Goal: Information Seeking & Learning: Find specific fact

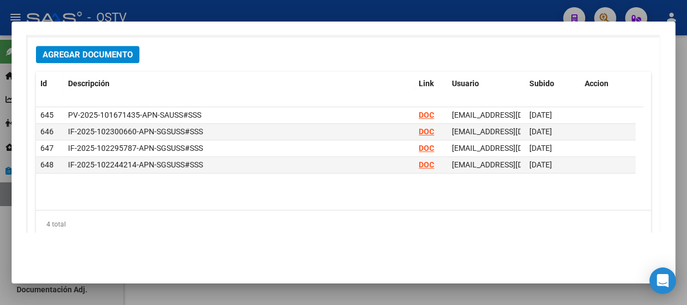
scroll to position [603, 0]
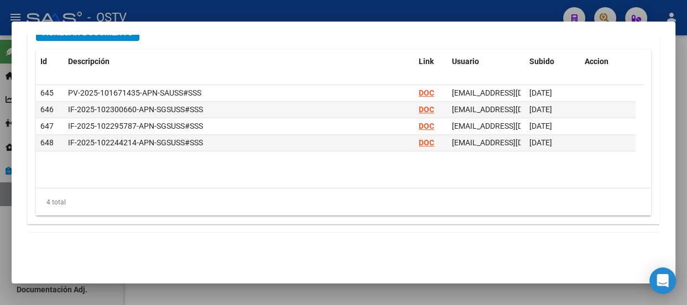
click at [384, 4] on div at bounding box center [343, 152] width 687 height 305
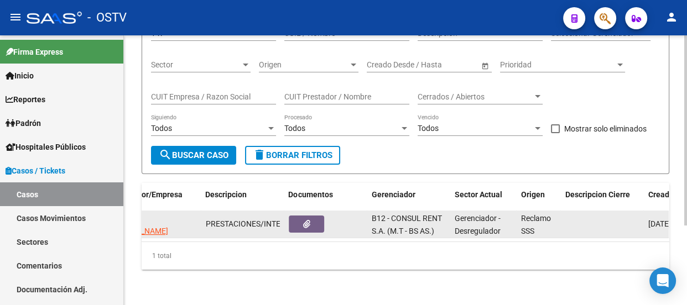
scroll to position [0, 363]
click at [302, 225] on datatable-body-cell at bounding box center [324, 224] width 83 height 27
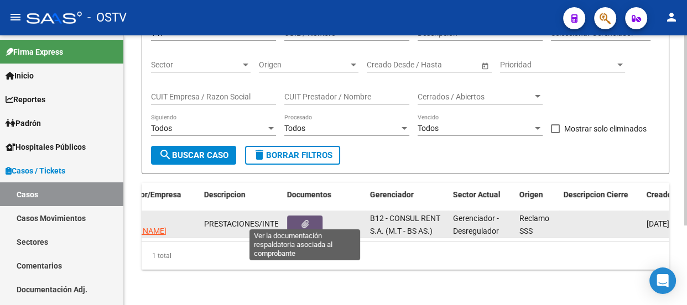
click at [304, 220] on icon "button" at bounding box center [304, 224] width 7 height 8
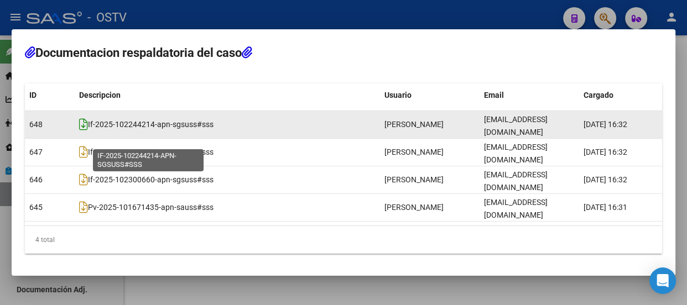
click at [83, 131] on icon at bounding box center [83, 124] width 9 height 12
click at [81, 131] on icon at bounding box center [83, 124] width 9 height 12
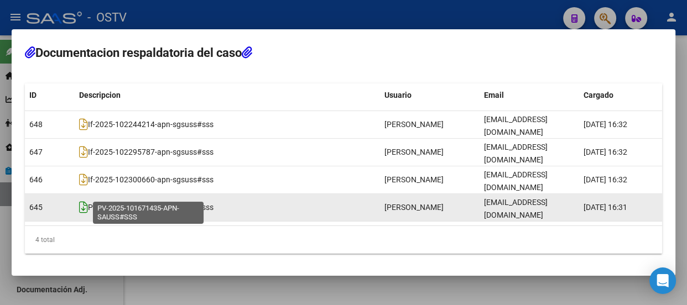
click at [84, 201] on icon at bounding box center [83, 207] width 9 height 12
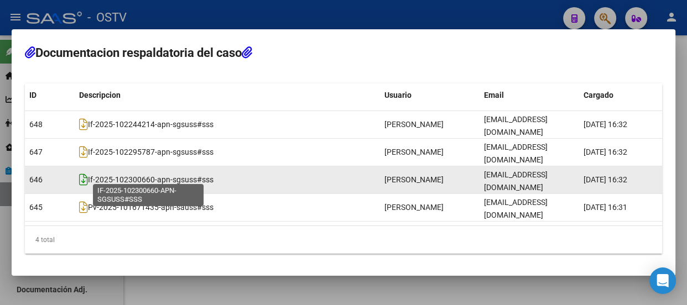
click at [85, 175] on icon at bounding box center [83, 180] width 9 height 12
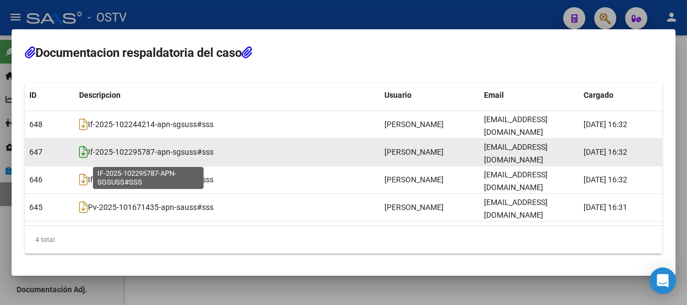
click at [84, 155] on icon at bounding box center [83, 152] width 9 height 12
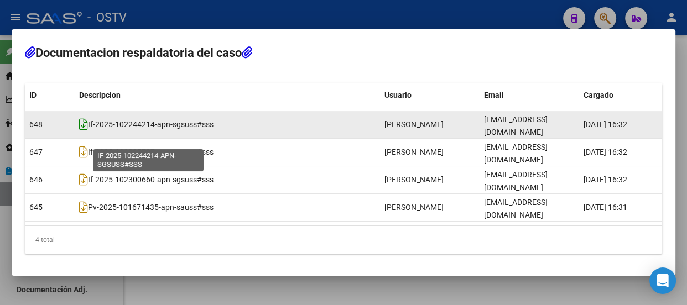
click at [81, 131] on icon at bounding box center [83, 124] width 9 height 12
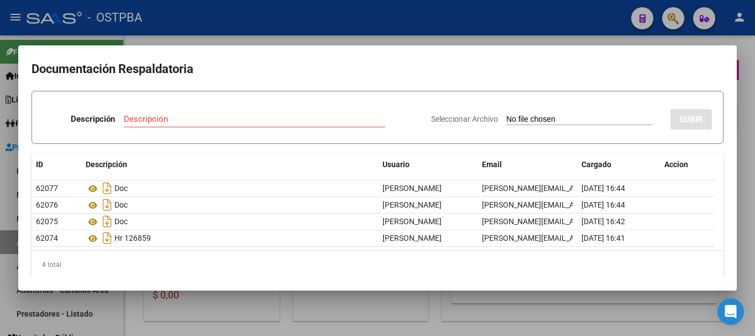
scroll to position [0, 472]
click at [675, 18] on div at bounding box center [377, 168] width 755 height 336
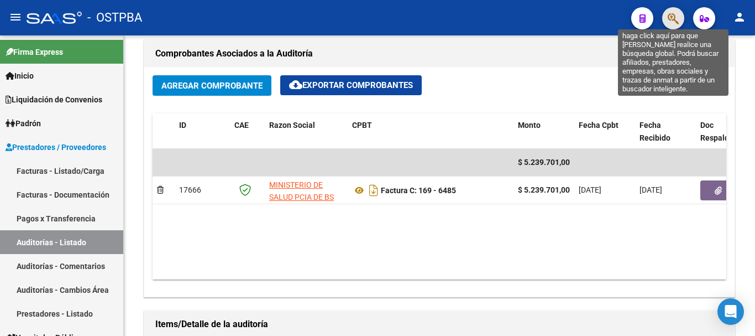
click at [673, 14] on icon "button" at bounding box center [673, 18] width 11 height 13
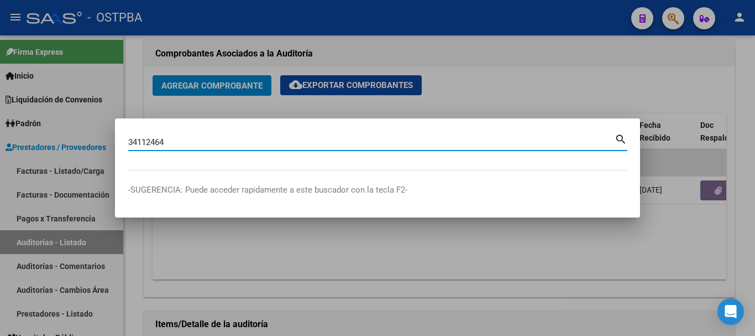
type input "34112464"
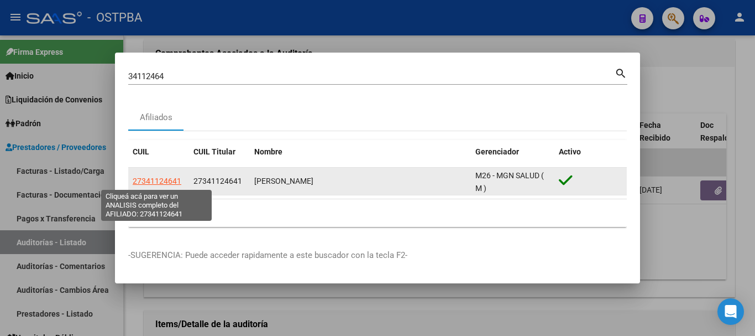
click at [167, 181] on span "27341124641" at bounding box center [157, 180] width 49 height 9
type textarea "27341124641"
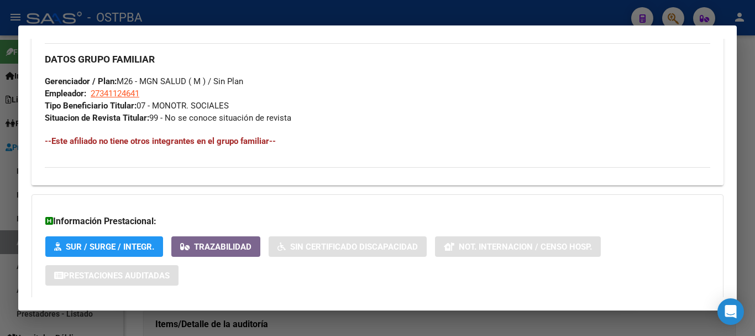
scroll to position [587, 0]
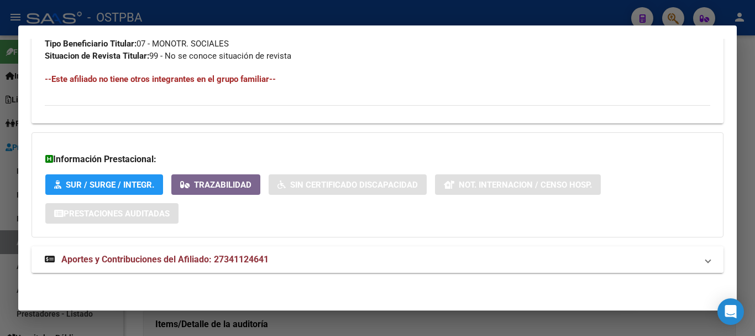
click at [237, 256] on span "Aportes y Contribuciones del Afiliado: 27341124641" at bounding box center [164, 259] width 207 height 11
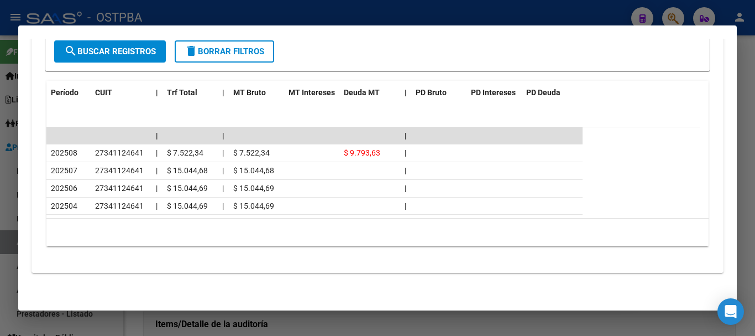
scroll to position [978, 0]
click at [325, 17] on div at bounding box center [377, 168] width 755 height 336
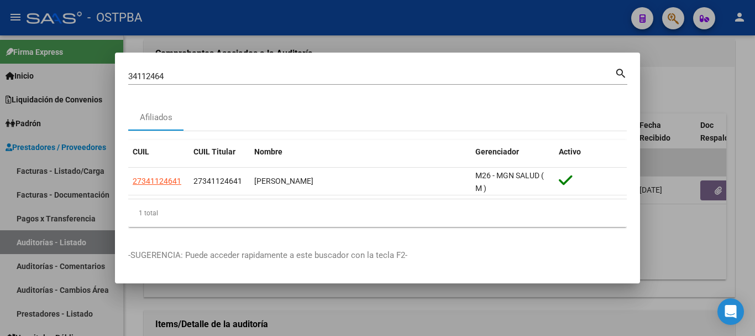
click at [426, 19] on div at bounding box center [377, 168] width 755 height 336
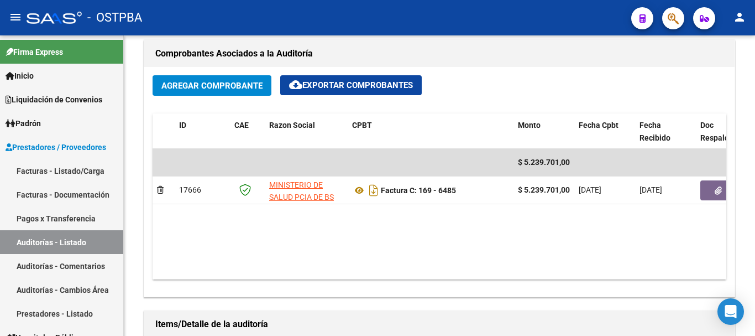
click at [432, 19] on div "- OSTPBA" at bounding box center [325, 18] width 596 height 24
